Goal: Find specific page/section: Find specific page/section

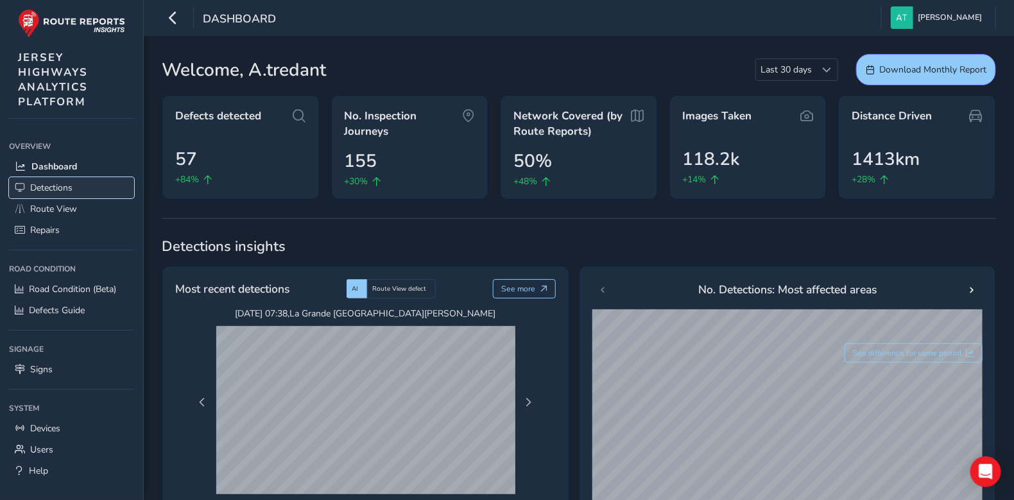
click at [59, 188] on span "Detections" at bounding box center [51, 188] width 42 height 12
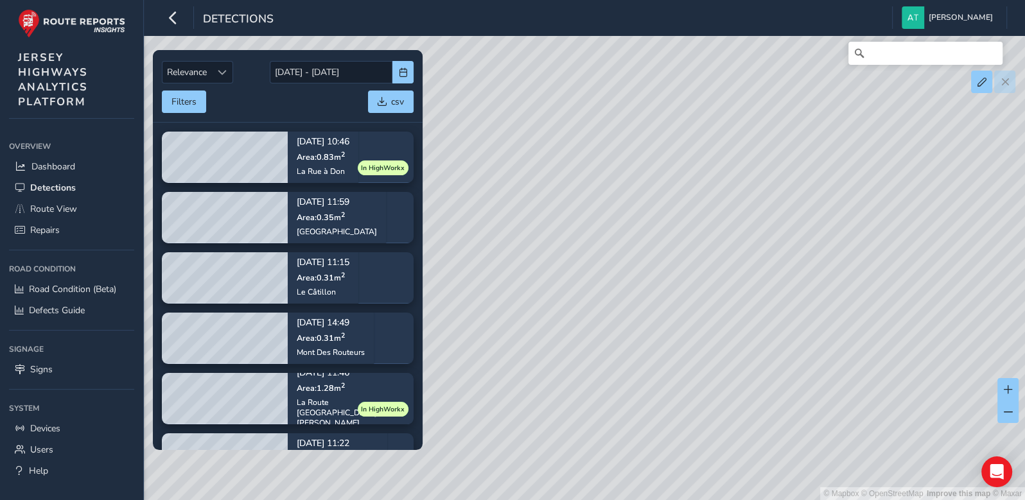
drag, startPoint x: 853, startPoint y: 284, endPoint x: 654, endPoint y: 294, distance: 199.9
click at [654, 294] on div "© Mapbox © OpenStreetMap Improve this map © Maxar" at bounding box center [512, 250] width 1025 height 500
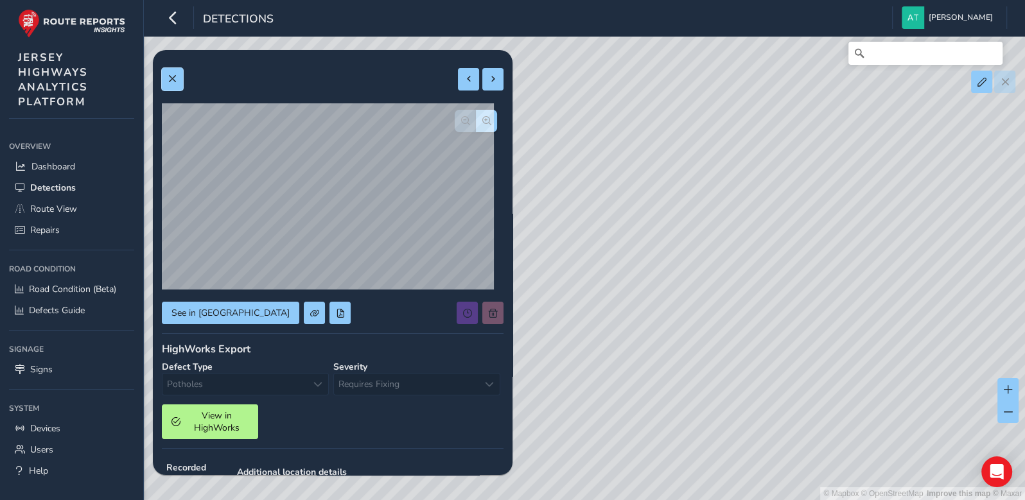
drag, startPoint x: 171, startPoint y: 78, endPoint x: 180, endPoint y: 91, distance: 15.7
click at [173, 81] on span at bounding box center [172, 78] width 9 height 9
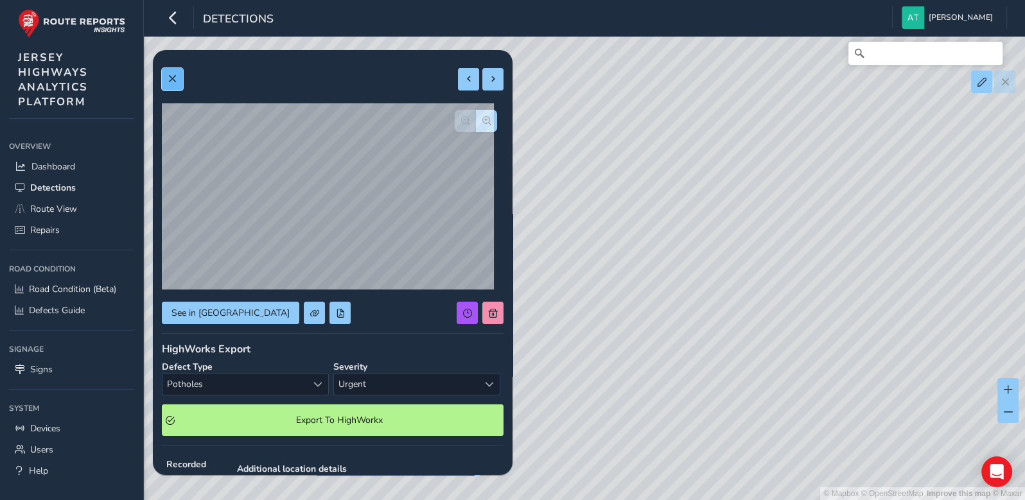
click at [171, 78] on span at bounding box center [172, 78] width 9 height 9
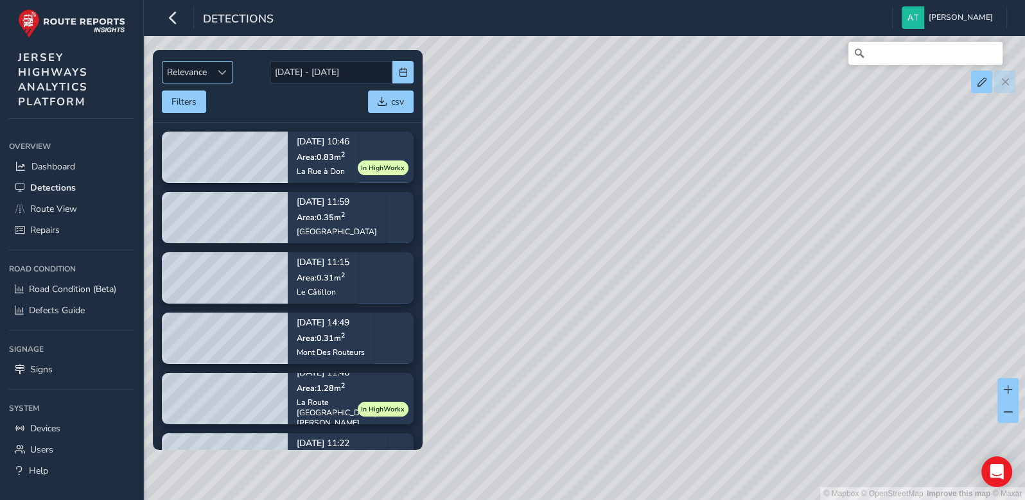
click at [225, 71] on span "Sort by Date" at bounding box center [221, 72] width 9 height 9
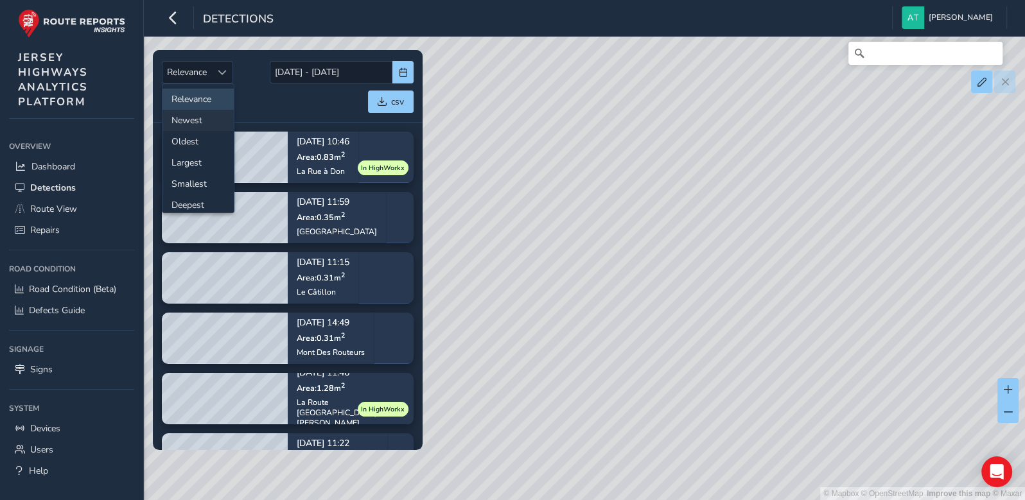
click at [189, 119] on li "Newest" at bounding box center [197, 120] width 71 height 21
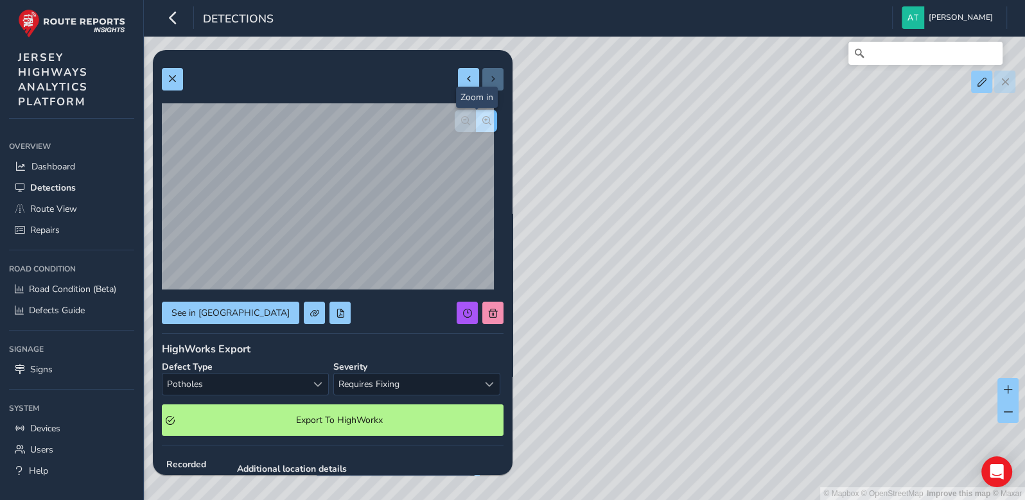
click at [482, 117] on span "button" at bounding box center [486, 120] width 9 height 9
click at [455, 117] on button "button" at bounding box center [465, 121] width 21 height 22
drag, startPoint x: 173, startPoint y: 78, endPoint x: 262, endPoint y: 98, distance: 91.4
click at [175, 78] on span at bounding box center [172, 78] width 9 height 9
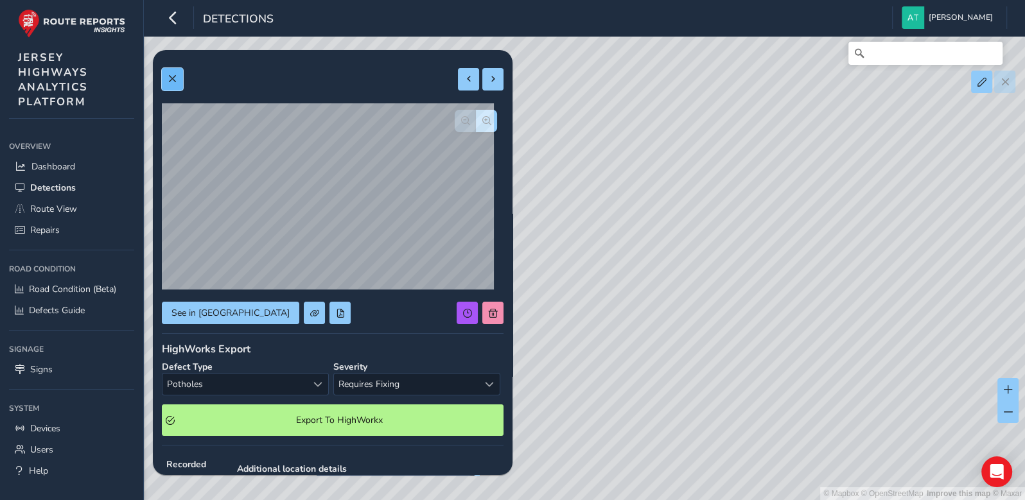
click at [175, 82] on span at bounding box center [172, 78] width 9 height 9
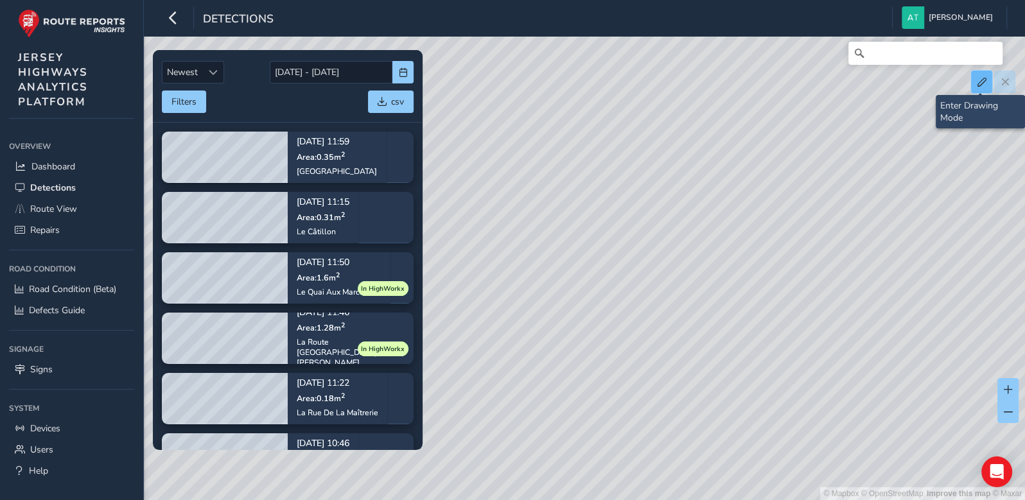
click at [979, 80] on span at bounding box center [981, 82] width 9 height 9
click at [982, 87] on button at bounding box center [981, 82] width 21 height 22
click at [981, 83] on span at bounding box center [981, 82] width 9 height 9
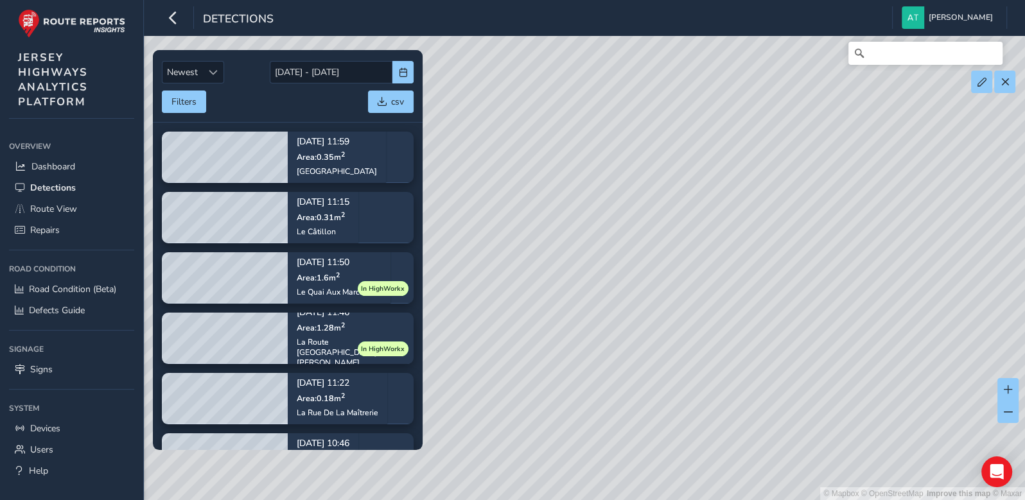
drag, startPoint x: 1000, startPoint y: 83, endPoint x: 862, endPoint y: 225, distance: 198.0
click at [862, 225] on div "© Mapbox © OpenStreetMap Improve this map © Maxar" at bounding box center [512, 250] width 1025 height 500
click at [982, 82] on span at bounding box center [981, 82] width 9 height 9
click at [981, 80] on span at bounding box center [981, 82] width 9 height 9
click at [1002, 80] on span at bounding box center [1004, 82] width 9 height 9
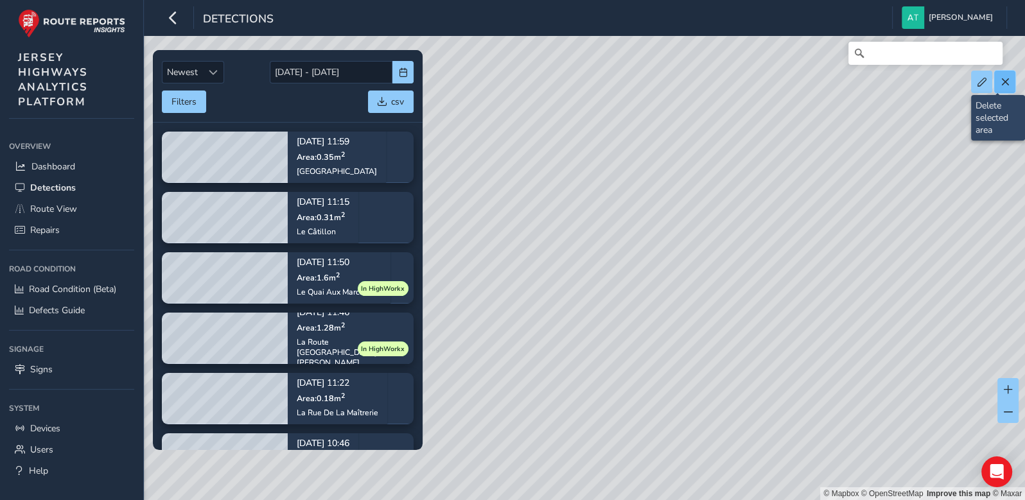
click at [1002, 80] on span at bounding box center [1004, 82] width 9 height 9
click at [1003, 83] on span at bounding box center [1004, 82] width 9 height 9
click at [176, 17] on icon "button" at bounding box center [172, 17] width 13 height 22
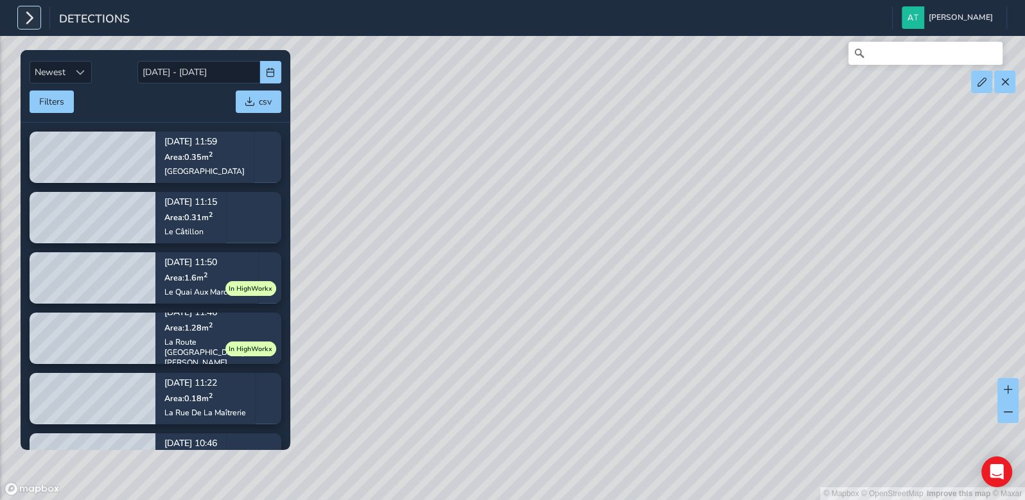
click at [30, 21] on icon "button" at bounding box center [28, 17] width 13 height 22
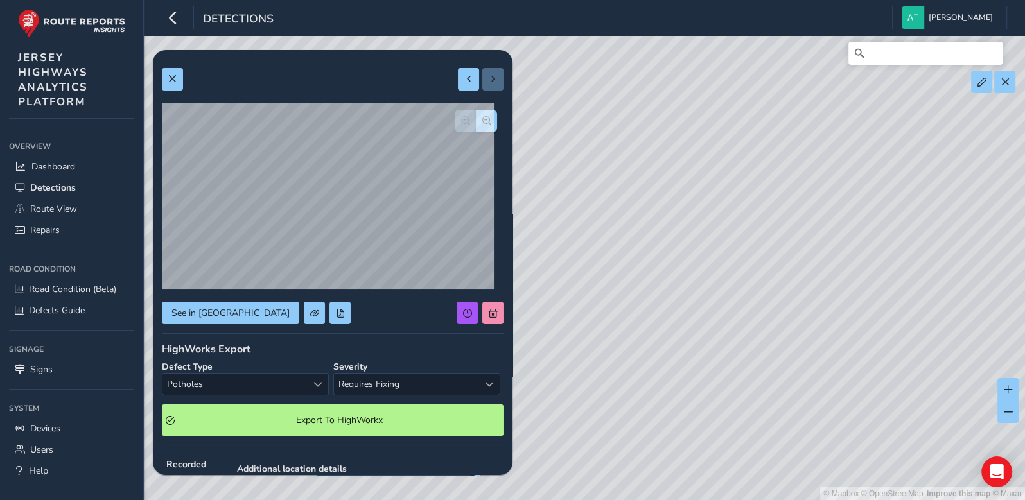
drag, startPoint x: 941, startPoint y: 152, endPoint x: 622, endPoint y: 399, distance: 403.3
click at [622, 399] on div "© Mapbox © OpenStreetMap Improve this map © Maxar" at bounding box center [512, 250] width 1025 height 500
drag, startPoint x: 807, startPoint y: 198, endPoint x: 631, endPoint y: 354, distance: 235.2
click at [631, 354] on div "© Mapbox © OpenStreetMap Improve this map © Maxar" at bounding box center [512, 250] width 1025 height 500
click at [1000, 78] on span at bounding box center [1004, 82] width 9 height 9
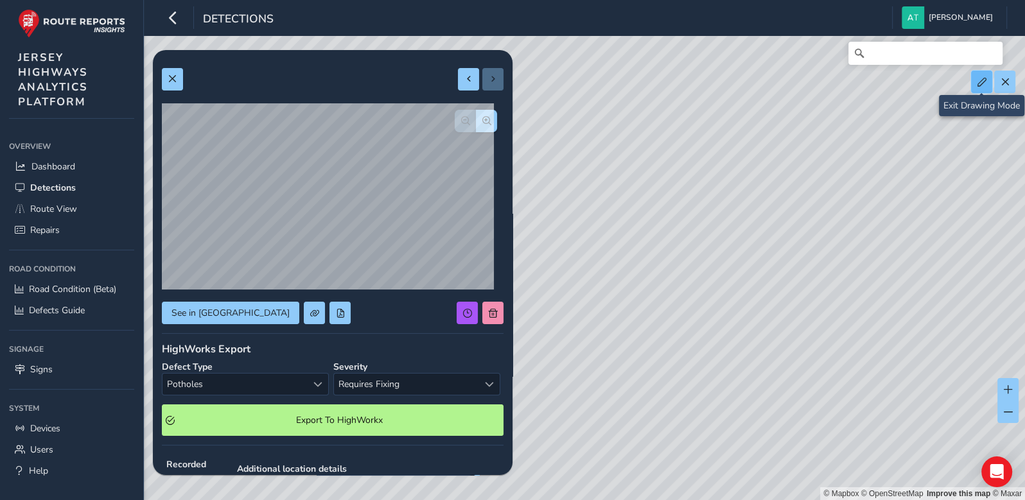
click at [977, 87] on button at bounding box center [981, 82] width 21 height 22
click at [826, 78] on div "© Mapbox © OpenStreetMap Improve this map © Maxar" at bounding box center [512, 250] width 1025 height 500
drag, startPoint x: 827, startPoint y: 78, endPoint x: 775, endPoint y: 153, distance: 91.9
drag, startPoint x: 775, startPoint y: 153, endPoint x: 564, endPoint y: 320, distance: 268.8
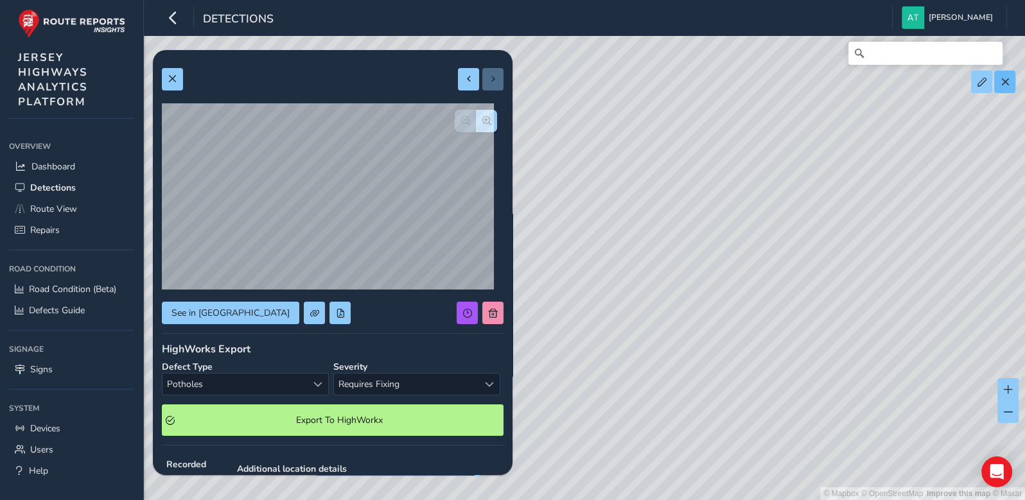
drag, startPoint x: 564, startPoint y: 320, endPoint x: 1000, endPoint y: 79, distance: 498.0
click at [1000, 79] on button at bounding box center [1004, 82] width 21 height 22
click at [168, 80] on span at bounding box center [172, 78] width 9 height 9
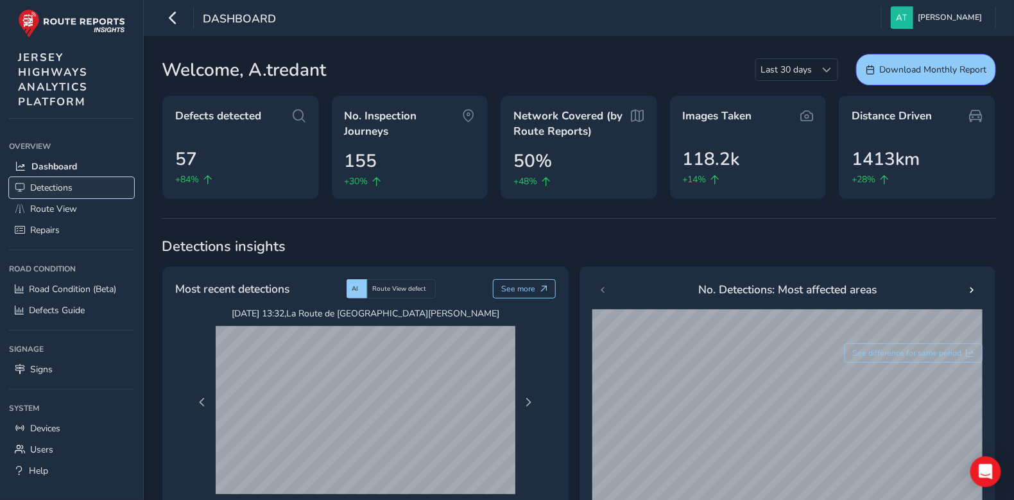
click at [53, 188] on span "Detections" at bounding box center [51, 188] width 42 height 12
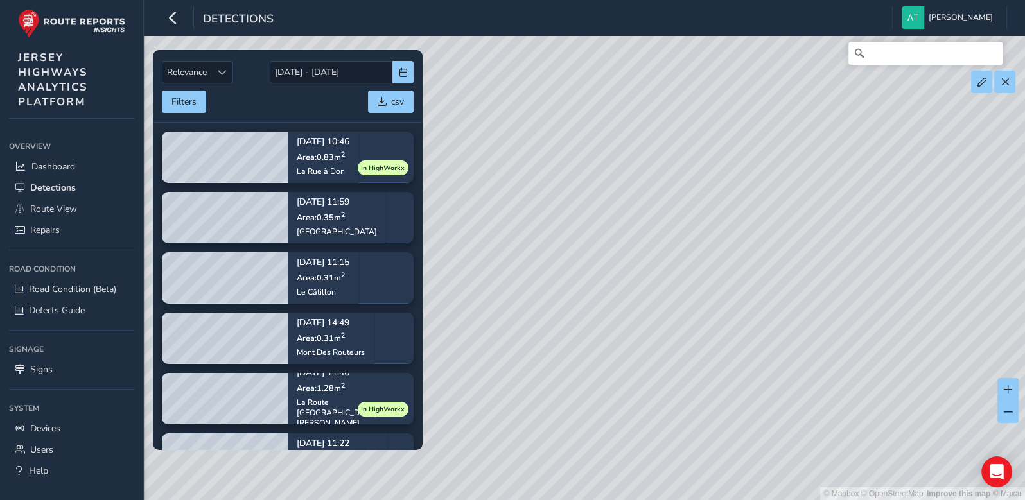
drag, startPoint x: 793, startPoint y: 231, endPoint x: 537, endPoint y: 239, distance: 255.7
click at [492, 231] on div "© Mapbox © OpenStreetMap Improve this map © Maxar" at bounding box center [512, 250] width 1025 height 500
drag, startPoint x: 633, startPoint y: 202, endPoint x: 657, endPoint y: 329, distance: 129.3
click at [665, 336] on div "© Mapbox © OpenStreetMap Improve this map © Maxar" at bounding box center [512, 250] width 1025 height 500
drag, startPoint x: 609, startPoint y: 285, endPoint x: 647, endPoint y: 340, distance: 66.4
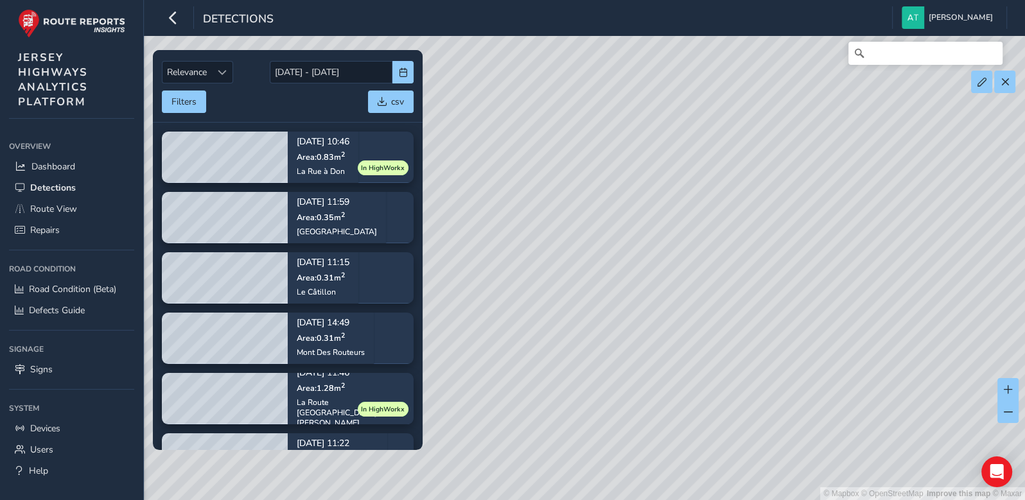
click at [647, 340] on div "© Mapbox © OpenStreetMap Improve this map © Maxar" at bounding box center [512, 250] width 1025 height 500
drag, startPoint x: 652, startPoint y: 271, endPoint x: 523, endPoint y: 333, distance: 143.6
click at [595, 361] on div "© Mapbox © OpenStreetMap Improve this map © Maxar" at bounding box center [512, 250] width 1025 height 500
click at [982, 80] on span at bounding box center [981, 82] width 9 height 9
drag, startPoint x: 970, startPoint y: 85, endPoint x: 857, endPoint y: 125, distance: 119.6
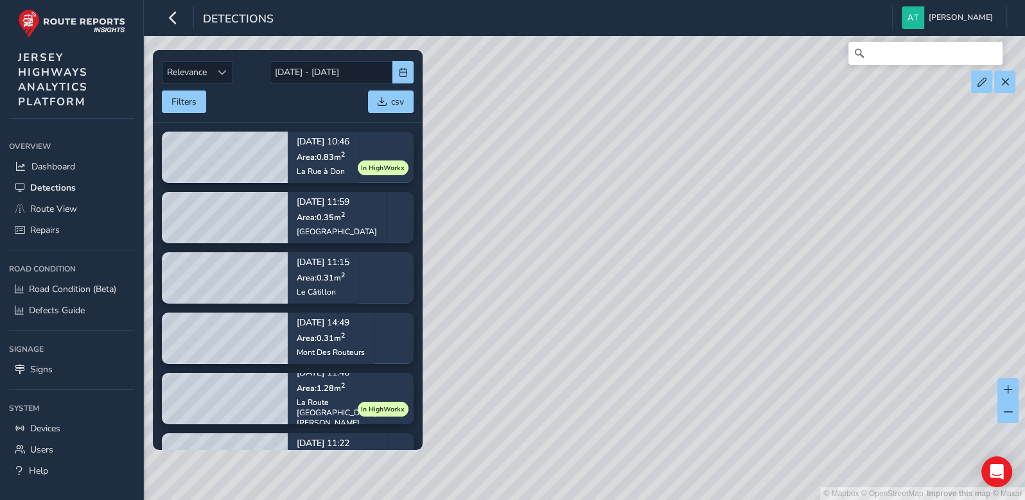
click at [862, 122] on div "© Mapbox © OpenStreetMap Improve this map © Maxar" at bounding box center [512, 250] width 1025 height 500
click at [1006, 84] on span at bounding box center [1004, 82] width 9 height 9
